Goal: Find specific page/section: Find specific page/section

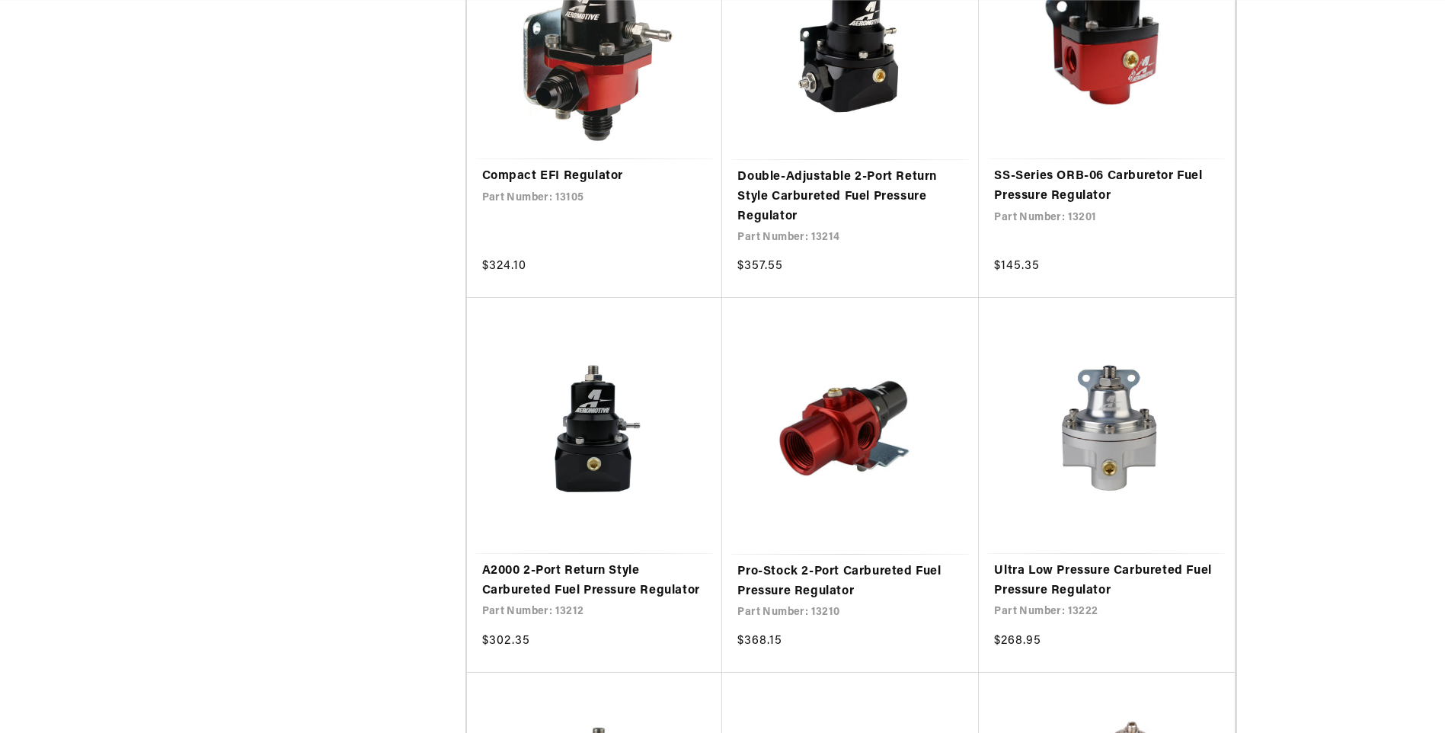
scroll to position [0, 603]
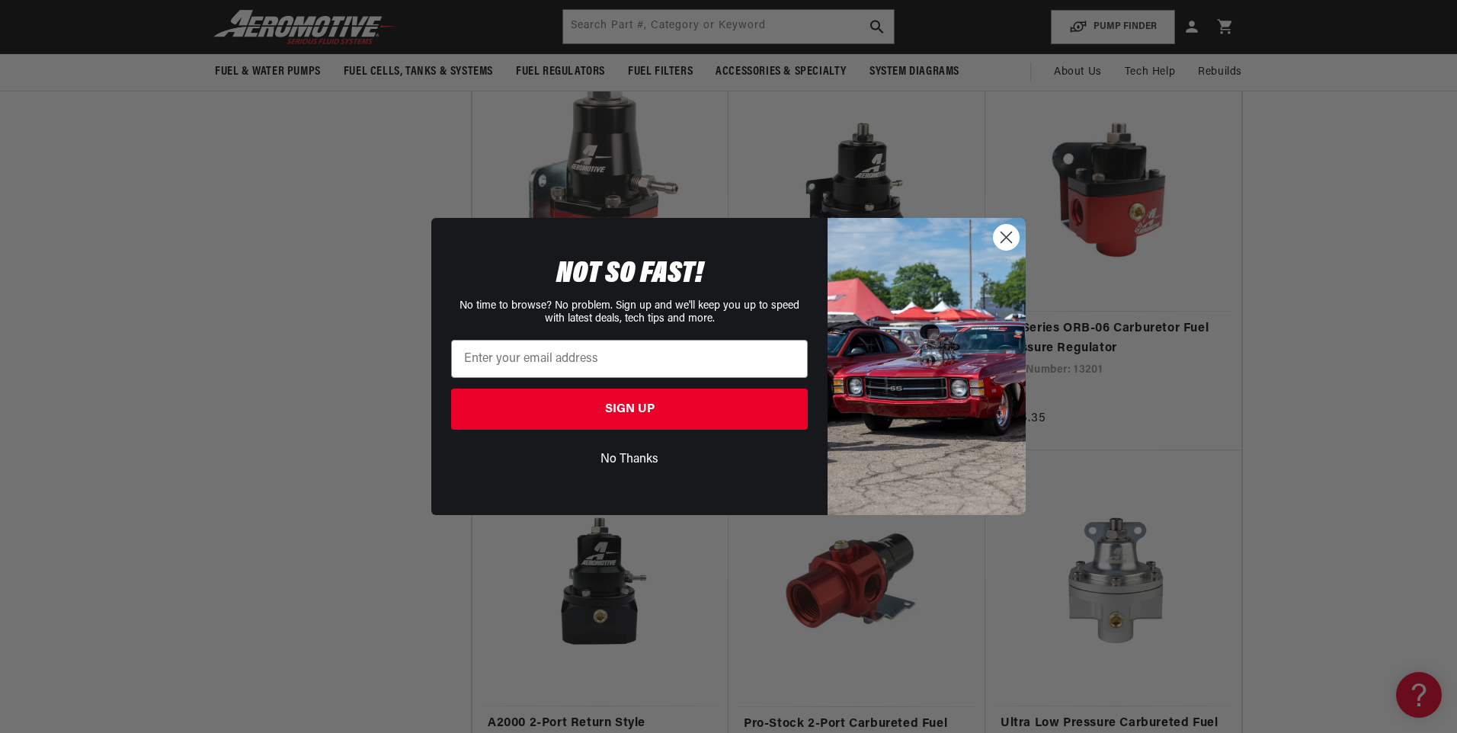
click at [626, 463] on button "No Thanks" at bounding box center [629, 459] width 357 height 29
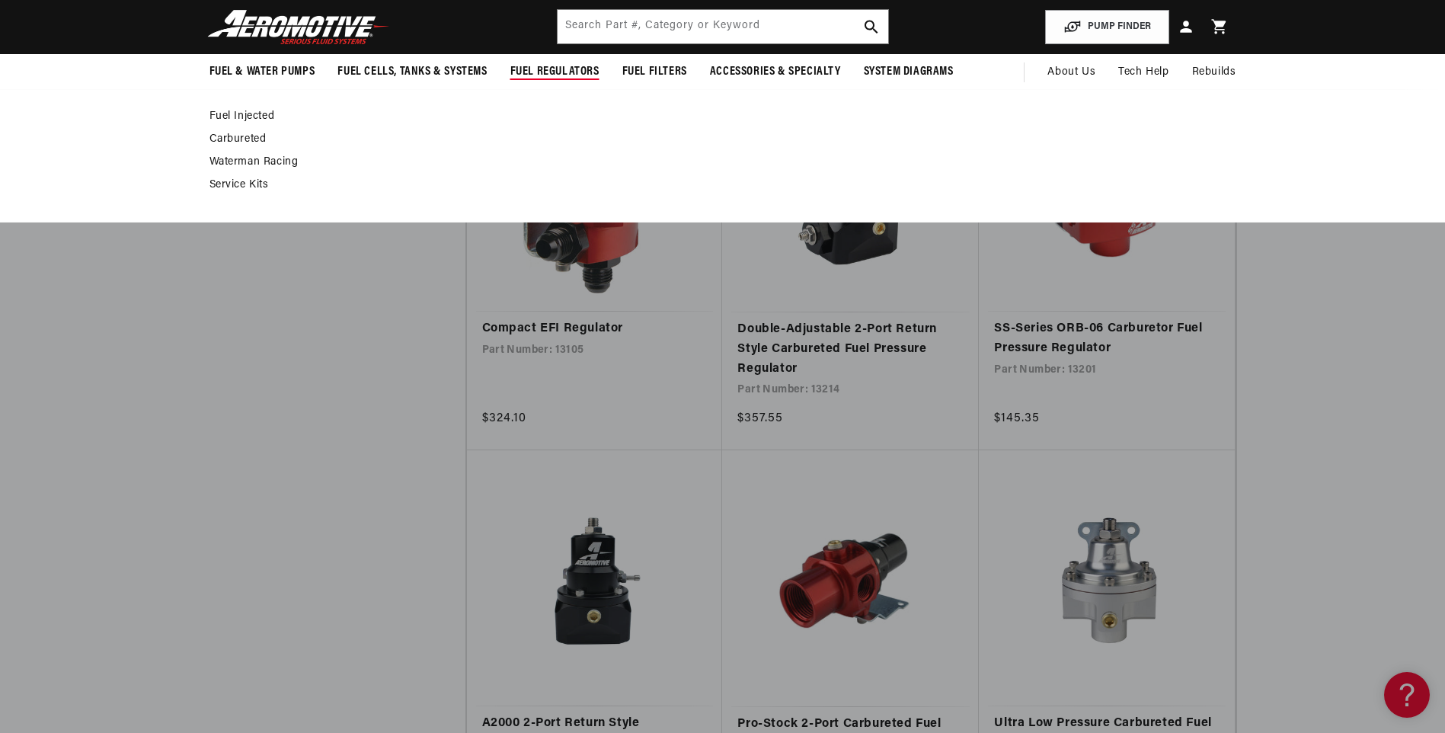
click at [542, 66] on span "Fuel Regulators" at bounding box center [554, 72] width 89 height 16
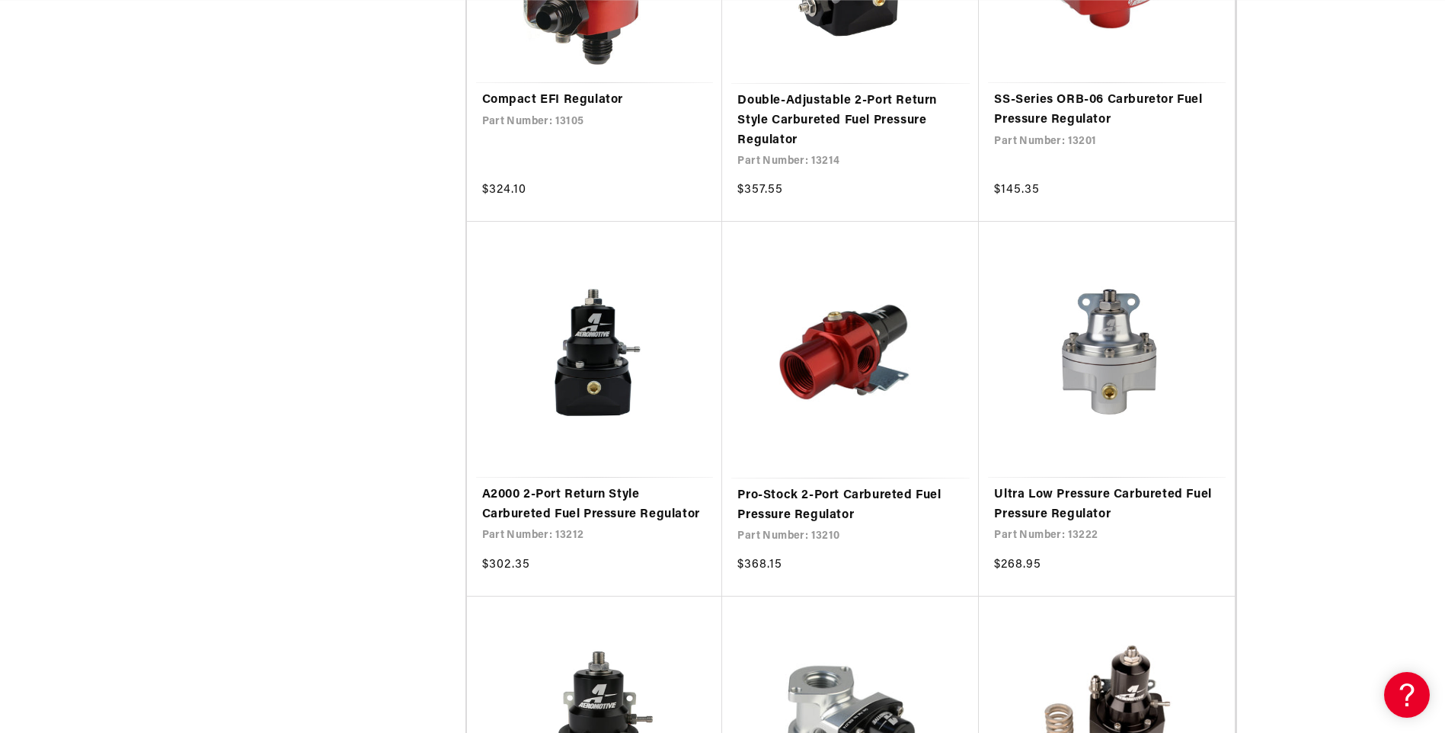
scroll to position [2608, 0]
